Goal: Check status: Check status

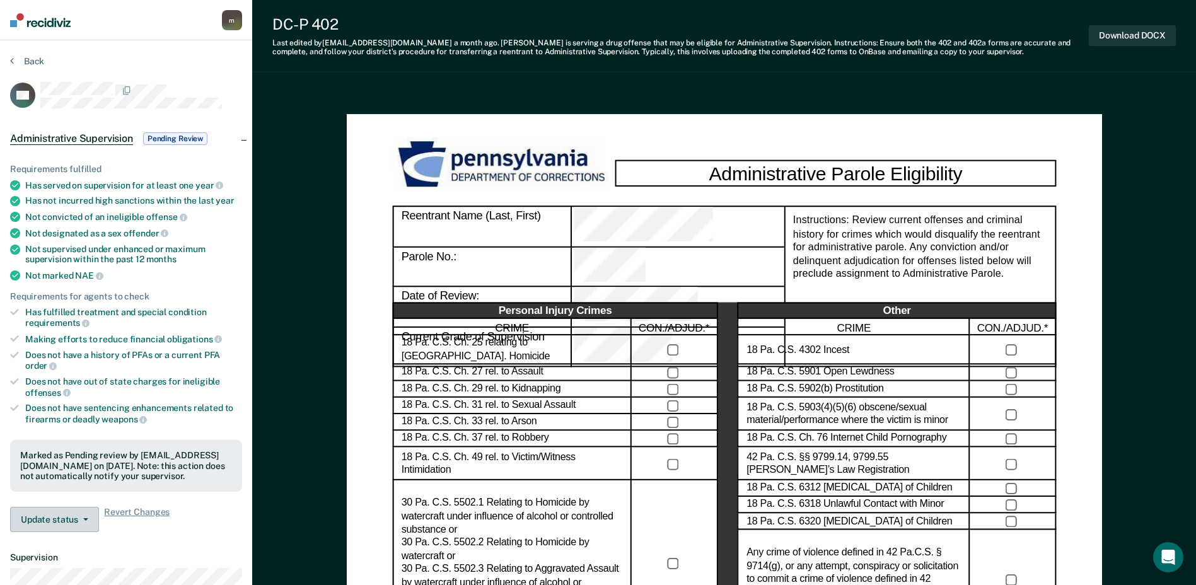
click at [71, 518] on button "Update status" at bounding box center [54, 519] width 89 height 25
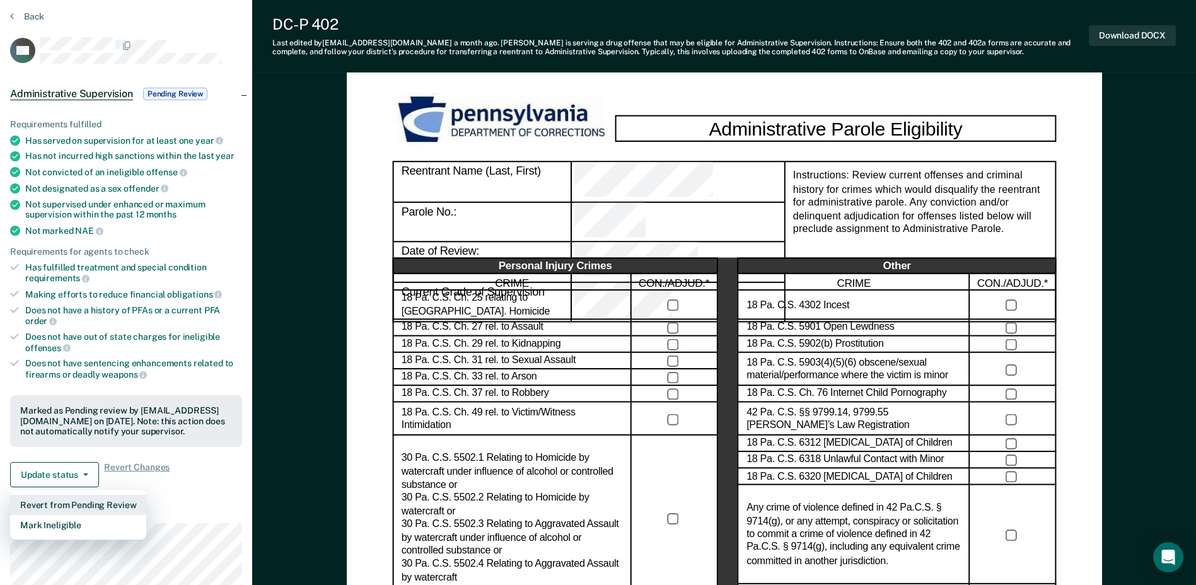
scroll to position [63, 0]
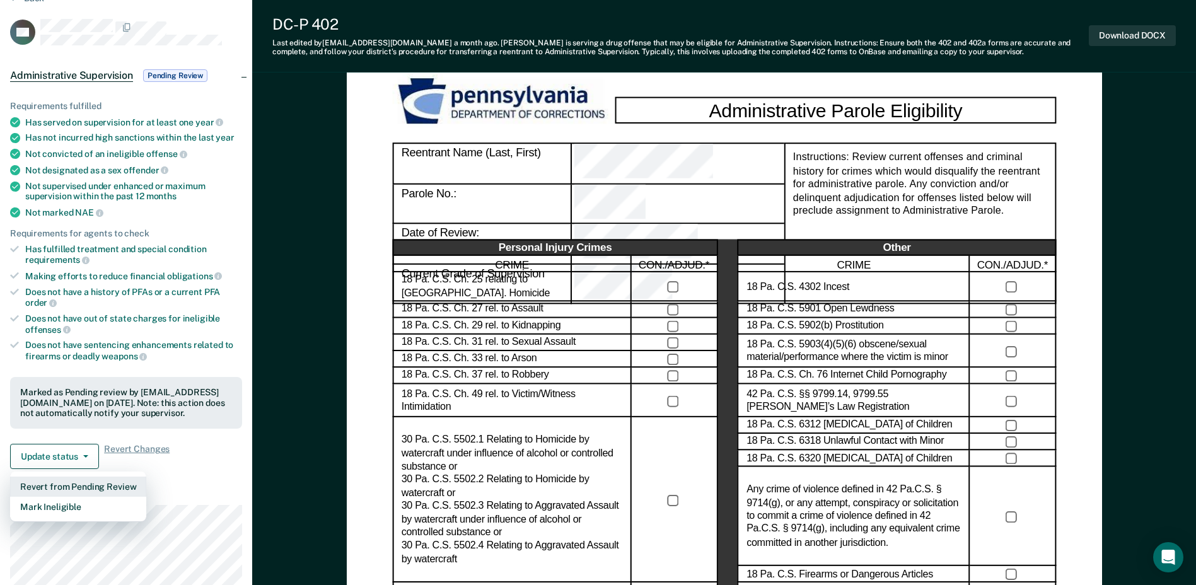
click at [110, 486] on button "Revert from Pending Review" at bounding box center [78, 487] width 136 height 20
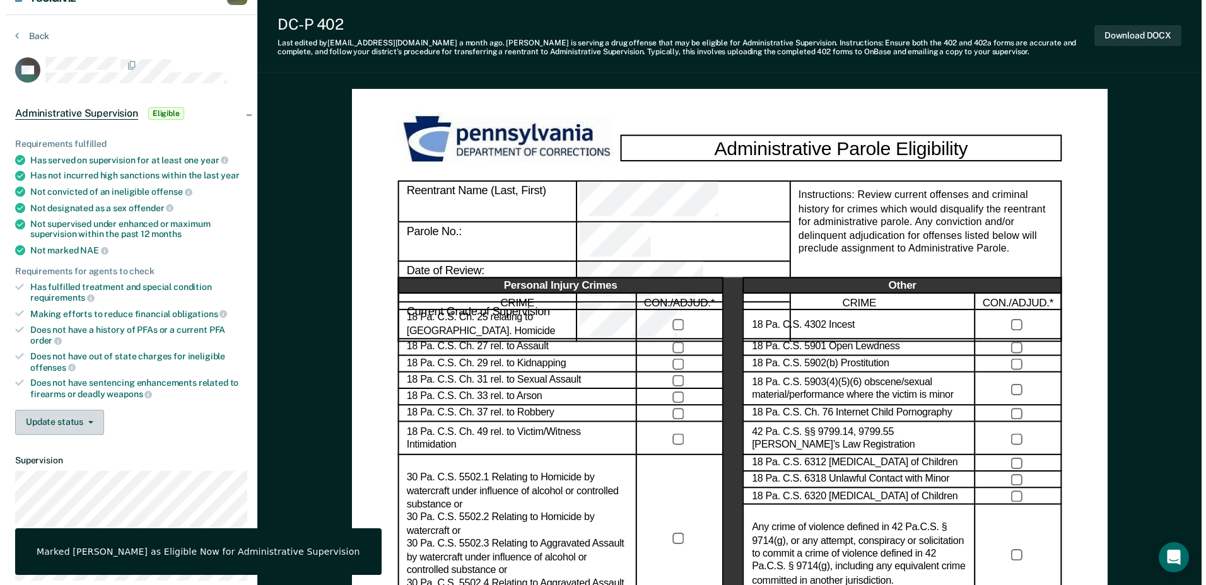
scroll to position [0, 0]
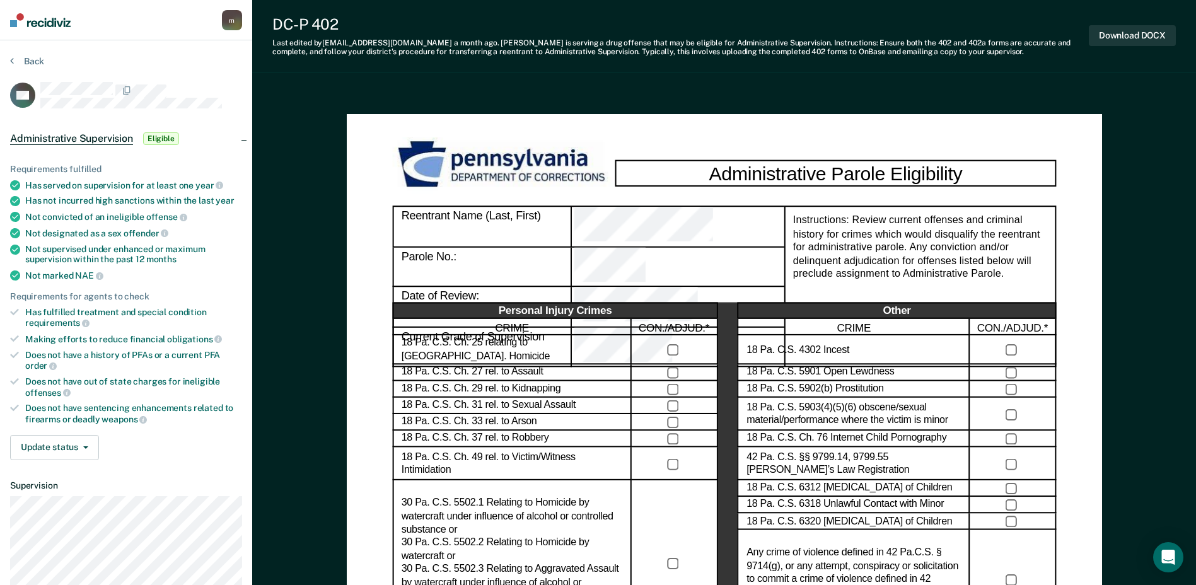
click at [41, 17] on img at bounding box center [40, 20] width 61 height 14
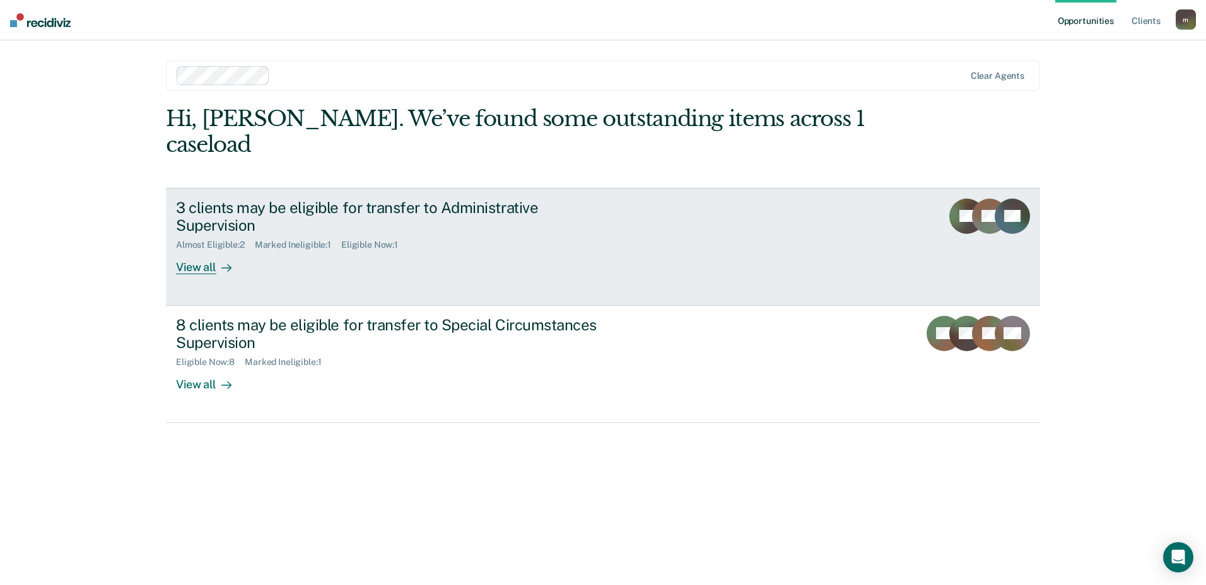
click at [199, 250] on div "View all" at bounding box center [211, 262] width 71 height 25
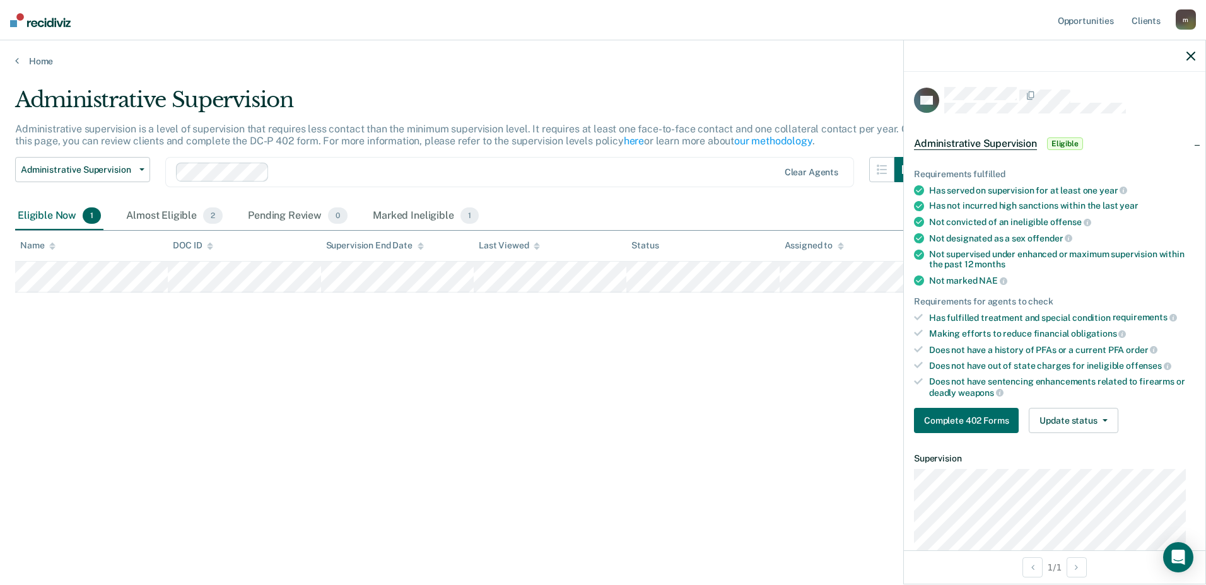
click at [1191, 52] on icon "button" at bounding box center [1190, 56] width 9 height 9
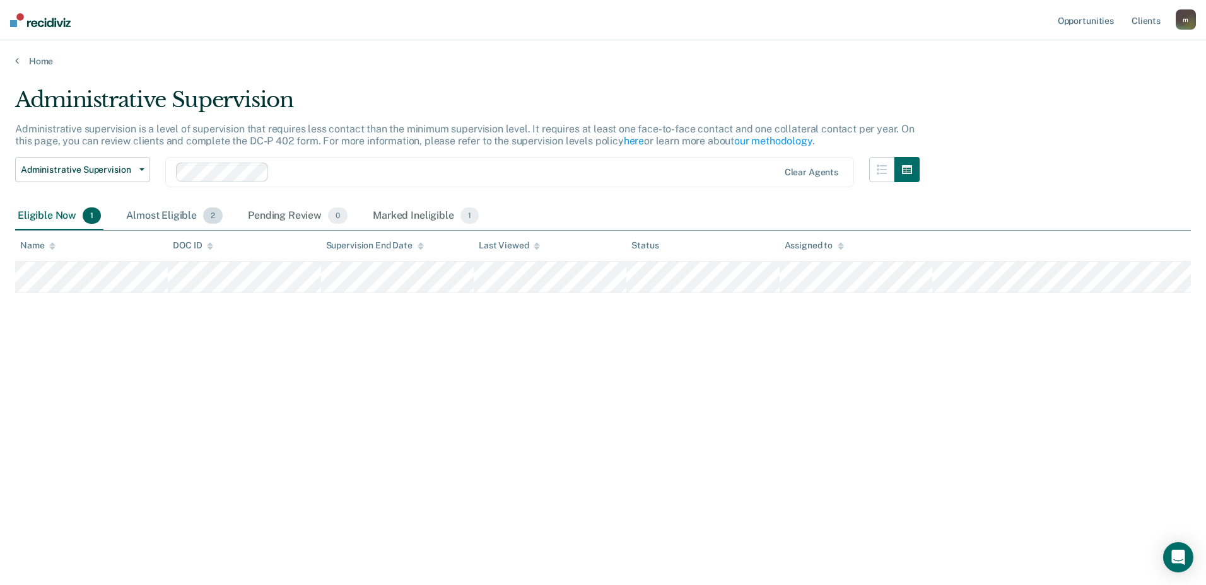
click at [170, 210] on div "Almost Eligible 2" at bounding box center [175, 216] width 102 height 28
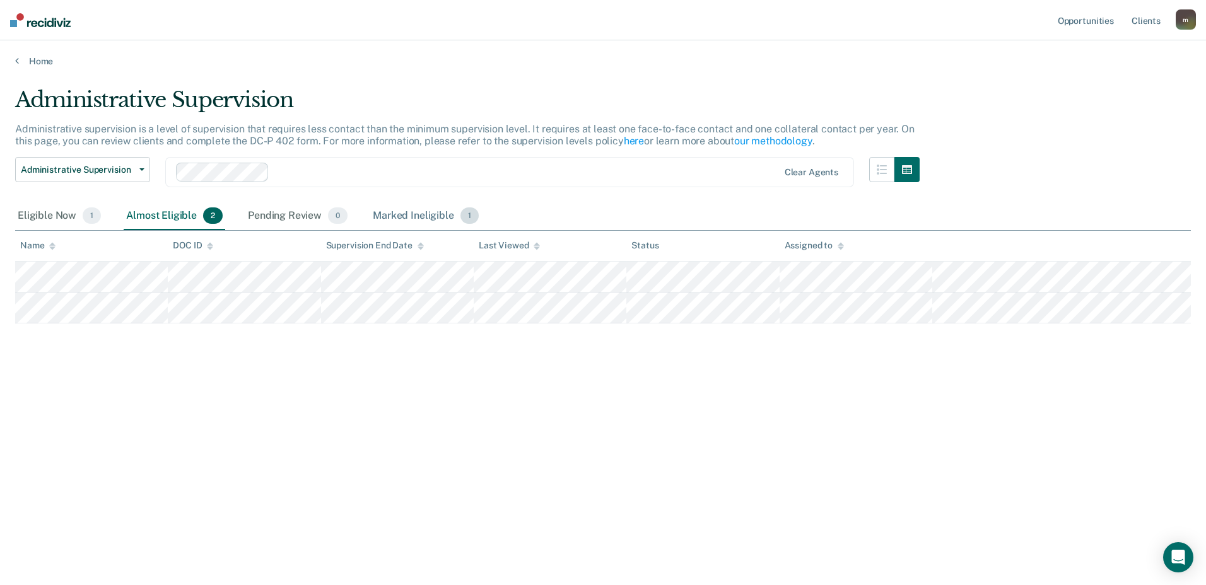
click at [395, 212] on div "Marked Ineligible 1" at bounding box center [425, 216] width 111 height 28
